Goal: Information Seeking & Learning: Understand process/instructions

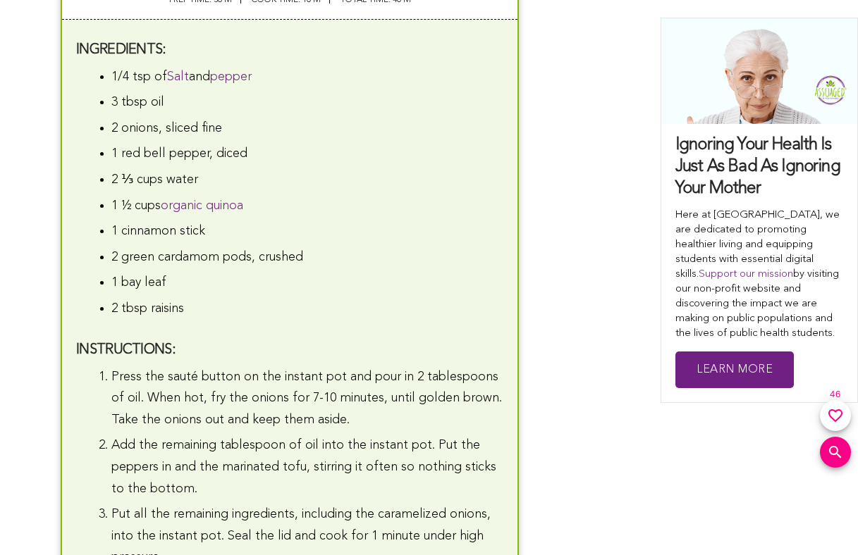
scroll to position [3910, 0]
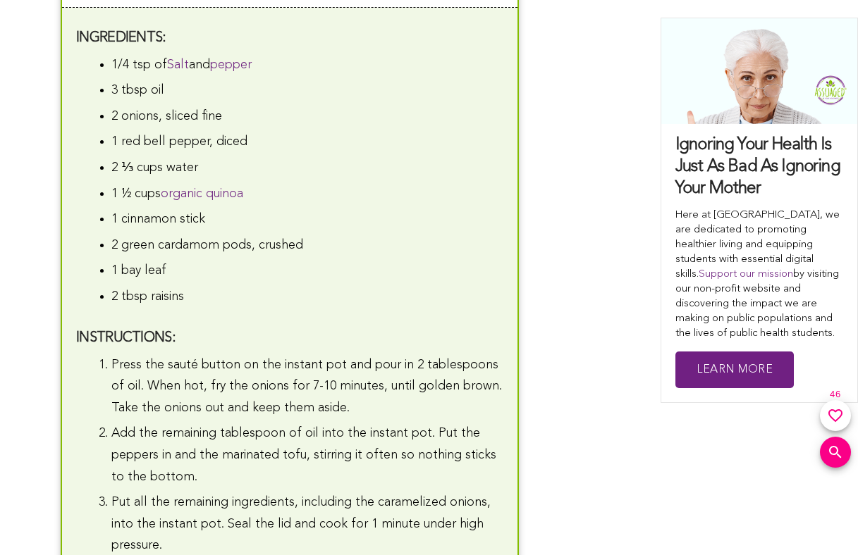
click at [233, 403] on li "Press the sauté button on the instant pot and pour in 2 tablespoons of oil. Whe…" at bounding box center [307, 387] width 392 height 65
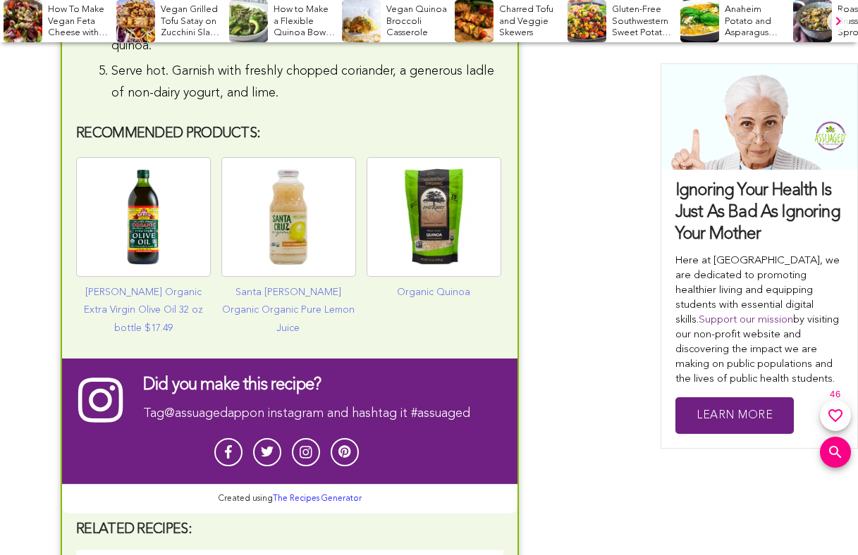
scroll to position [4231, 0]
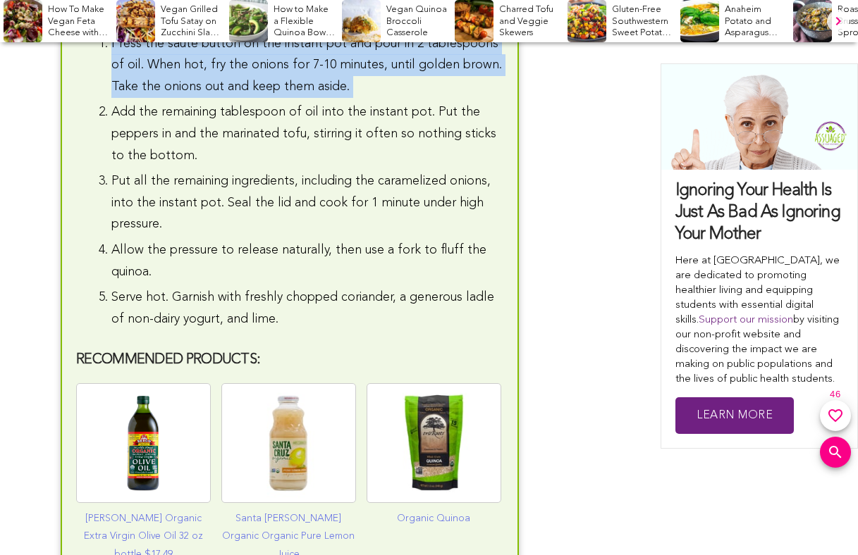
click at [266, 310] on li "Serve hot. Garnish with freshly chopped coriander, a generous ladle of non-dair…" at bounding box center [307, 308] width 392 height 43
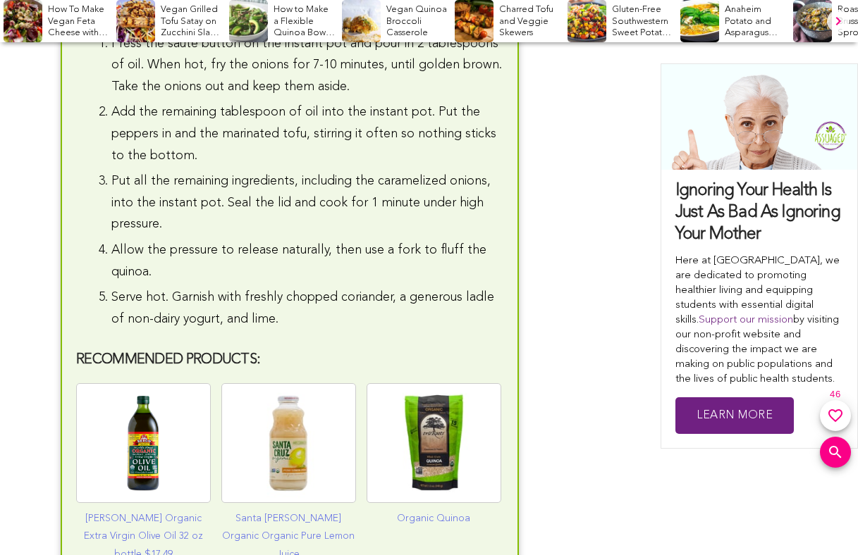
click at [266, 310] on li "Serve hot. Garnish with freshly chopped coriander, a generous ladle of non-dair…" at bounding box center [307, 308] width 392 height 43
click at [296, 229] on li "Put all the remaining ingredients, including the caramelized onions, into the i…" at bounding box center [307, 203] width 392 height 65
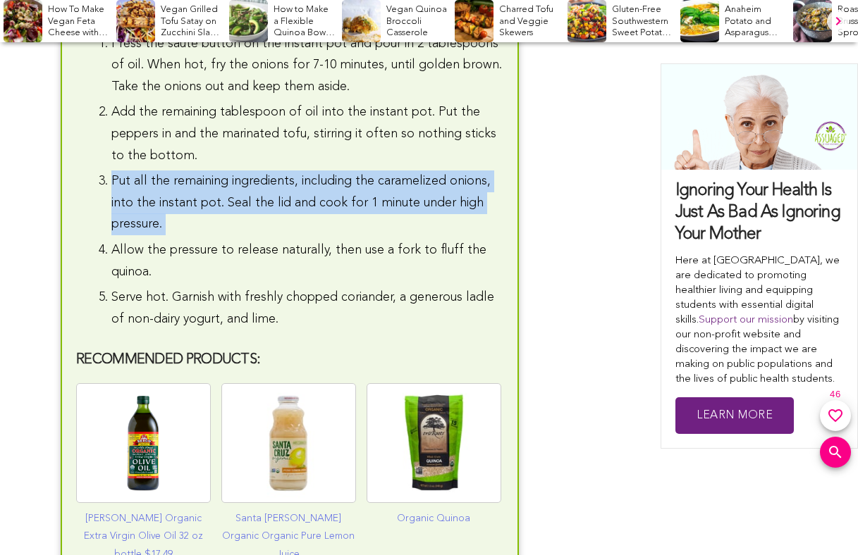
click at [290, 254] on li "Allow the pressure to release naturally, then use a fork to fluff the quinoa." at bounding box center [307, 261] width 392 height 43
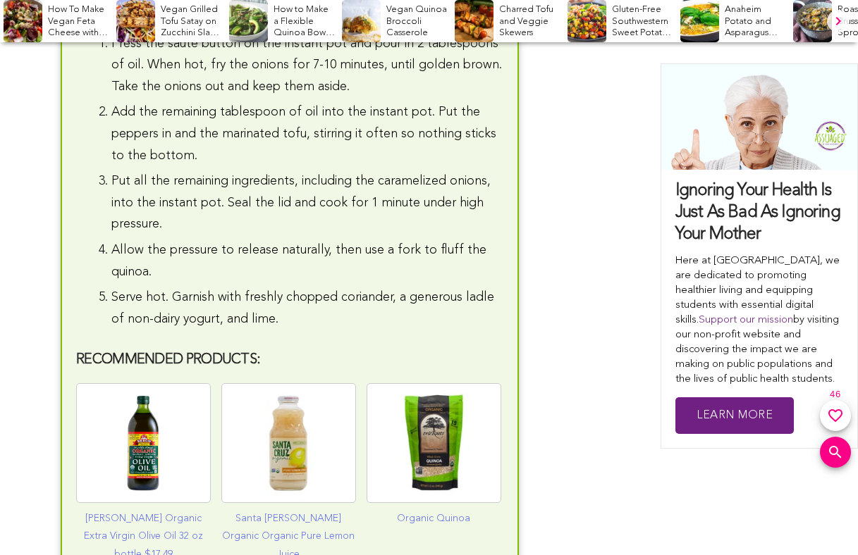
click at [290, 254] on li "Allow the pressure to release naturally, then use a fork to fluff the quinoa." at bounding box center [307, 261] width 392 height 43
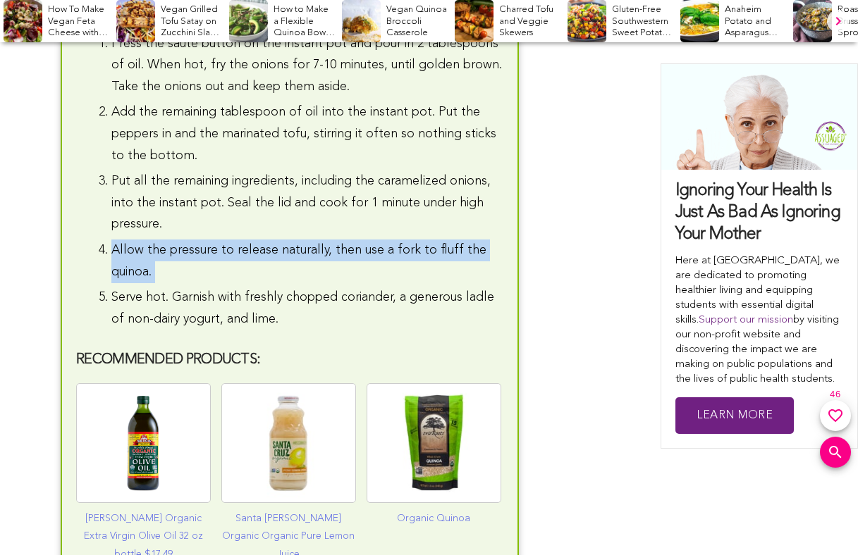
click at [290, 254] on li "Allow the pressure to release naturally, then use a fork to fluff the quinoa." at bounding box center [307, 261] width 392 height 43
click at [275, 294] on li "Serve hot. Garnish with freshly chopped coriander, a generous ladle of non-dair…" at bounding box center [307, 308] width 392 height 43
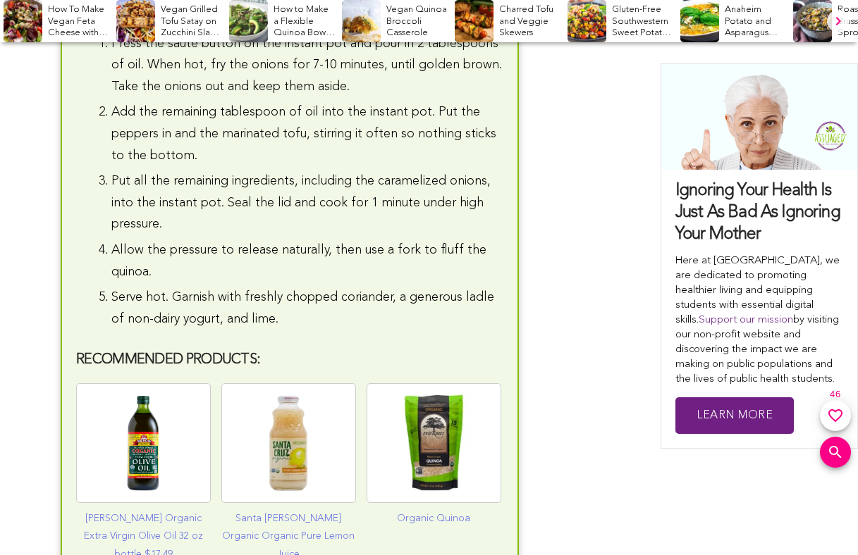
click at [275, 294] on li "Serve hot. Garnish with freshly chopped coriander, a generous ladle of non-dair…" at bounding box center [307, 308] width 392 height 43
